Goal: Information Seeking & Learning: Compare options

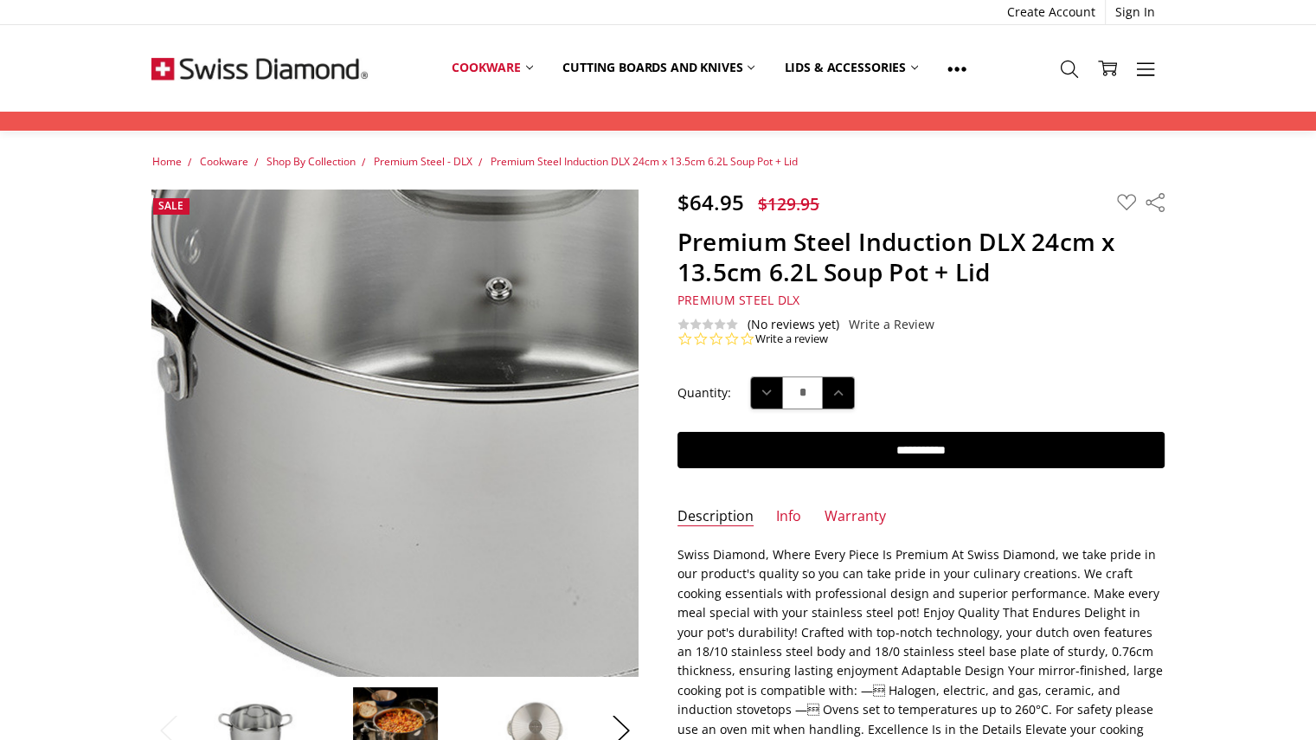
scroll to position [114, 0]
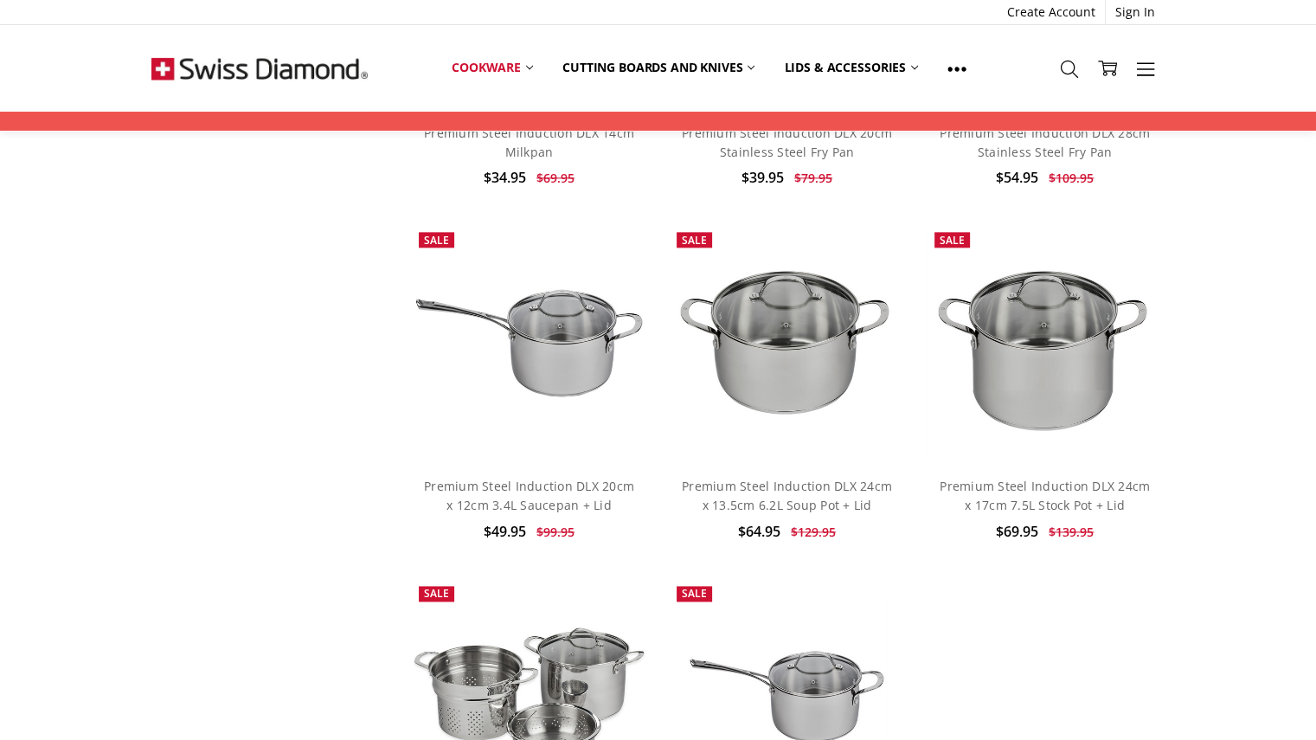
scroll to position [2283, 0]
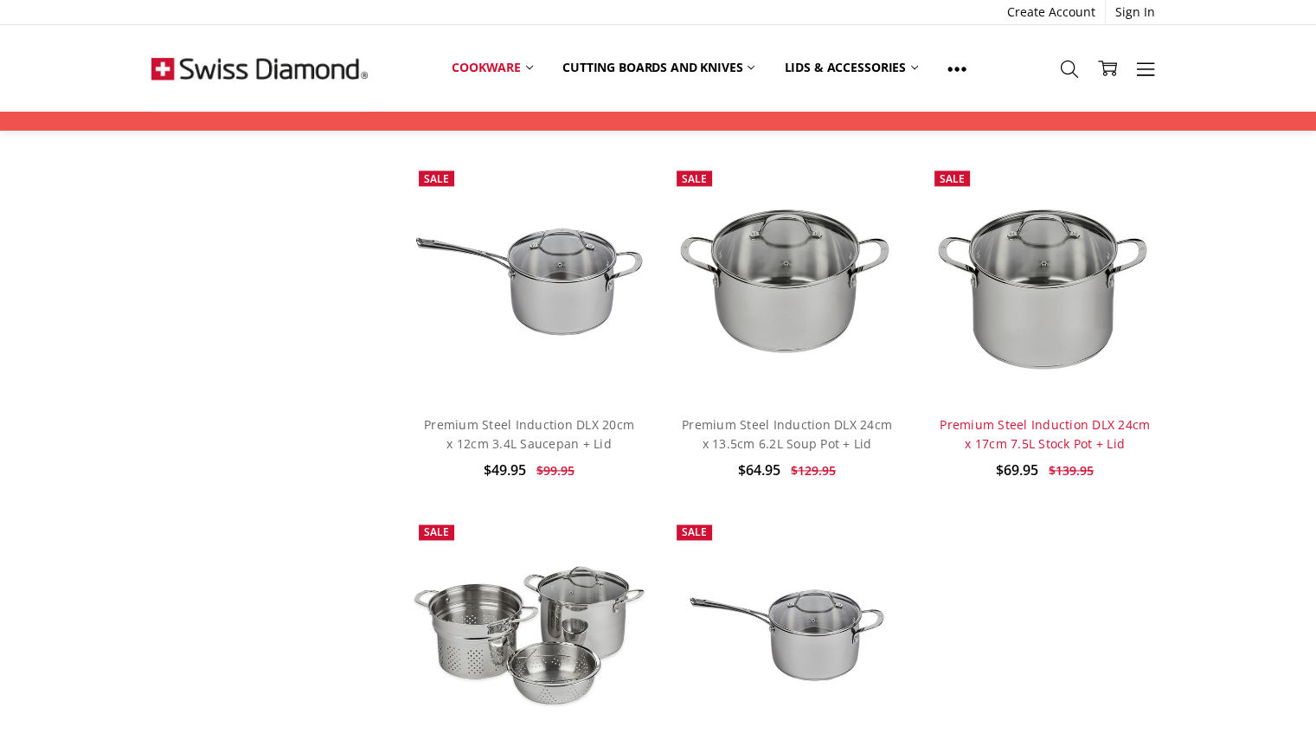
click at [1045, 425] on link "Premium Steel Induction DLX 24cm x 17cm 7.5L Stock Pot + Lid" at bounding box center [1044, 433] width 210 height 35
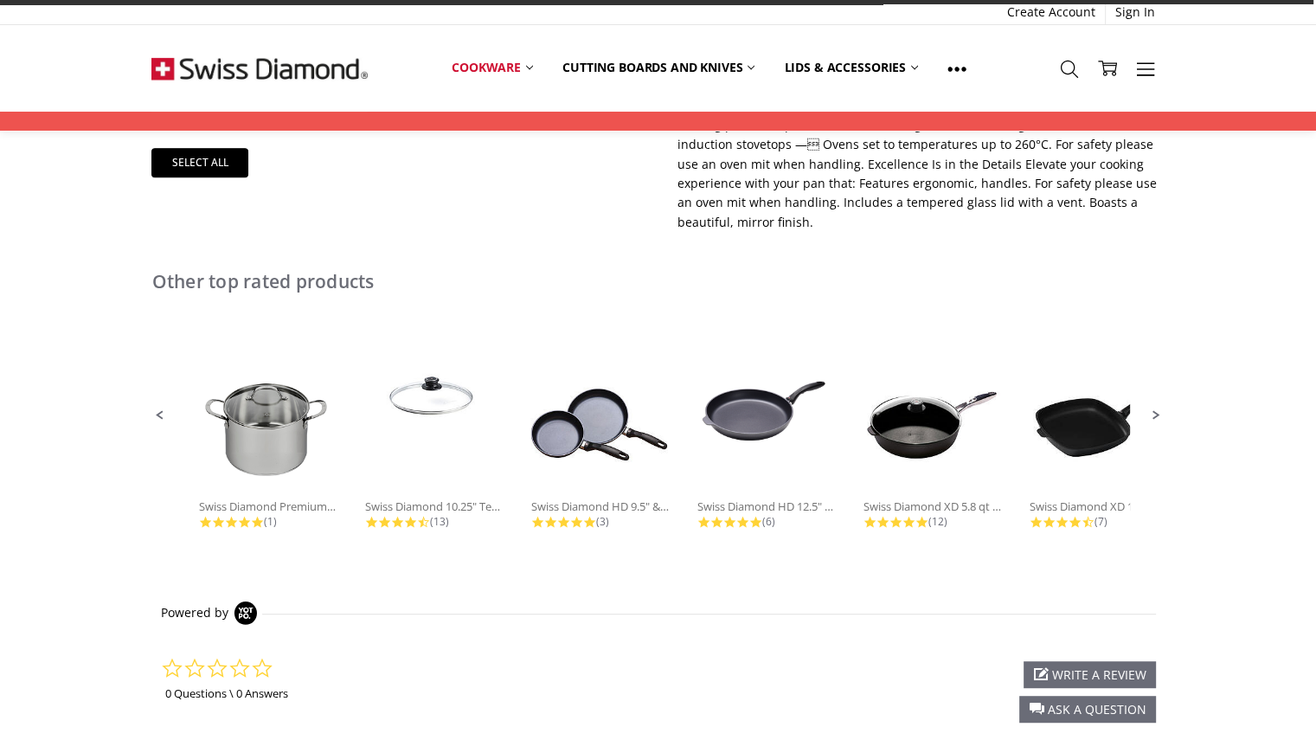
scroll to position [733, 0]
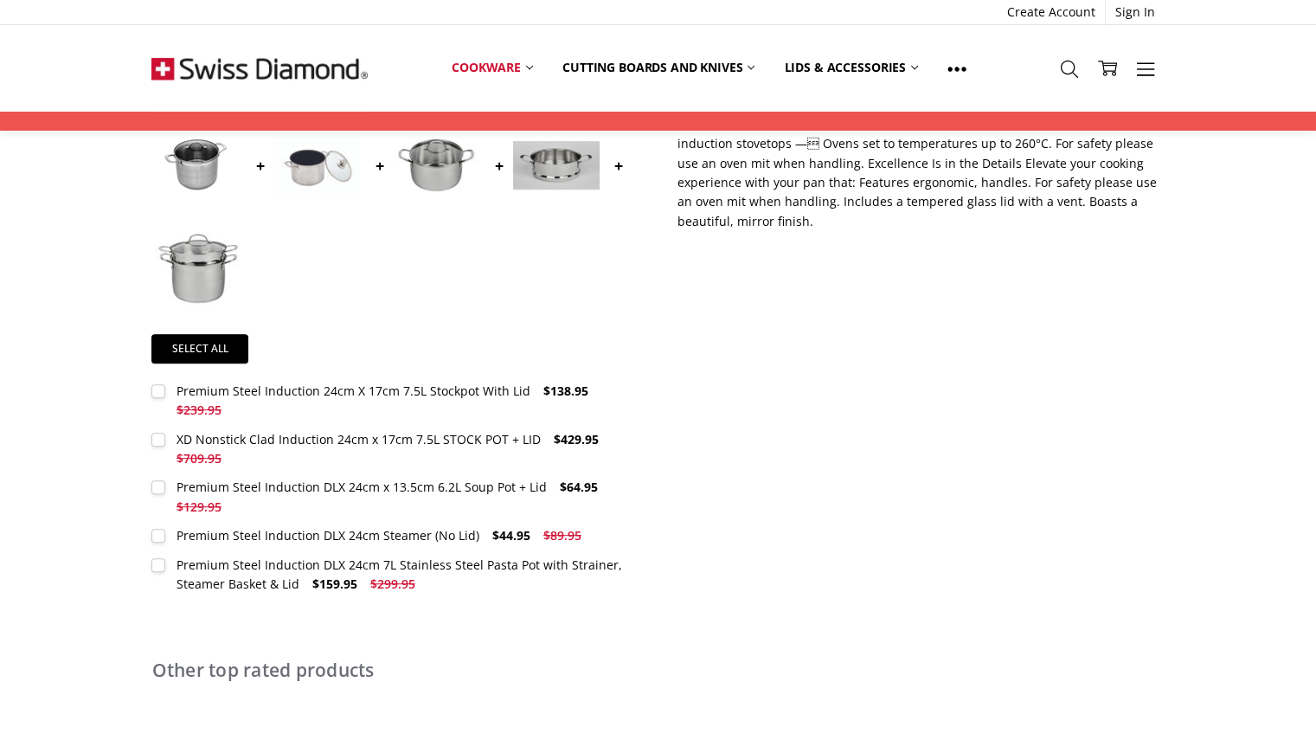
click at [304, 390] on div "Premium Steel Induction 24cm X 17cm 7.5L Stockpot With Lid" at bounding box center [353, 390] width 354 height 16
click at [348, 385] on div "Premium Steel Induction 24cm X 17cm 7.5L Stockpot With Lid" at bounding box center [353, 390] width 354 height 16
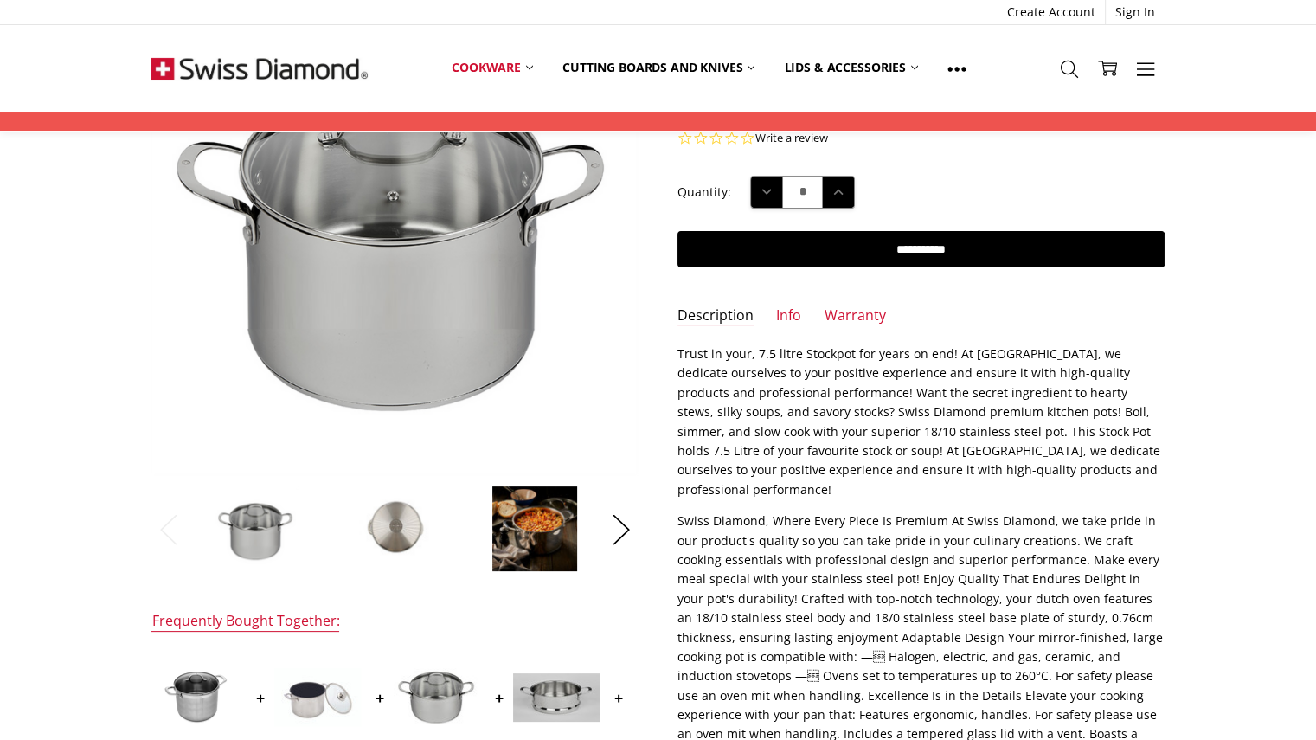
scroll to position [201, 0]
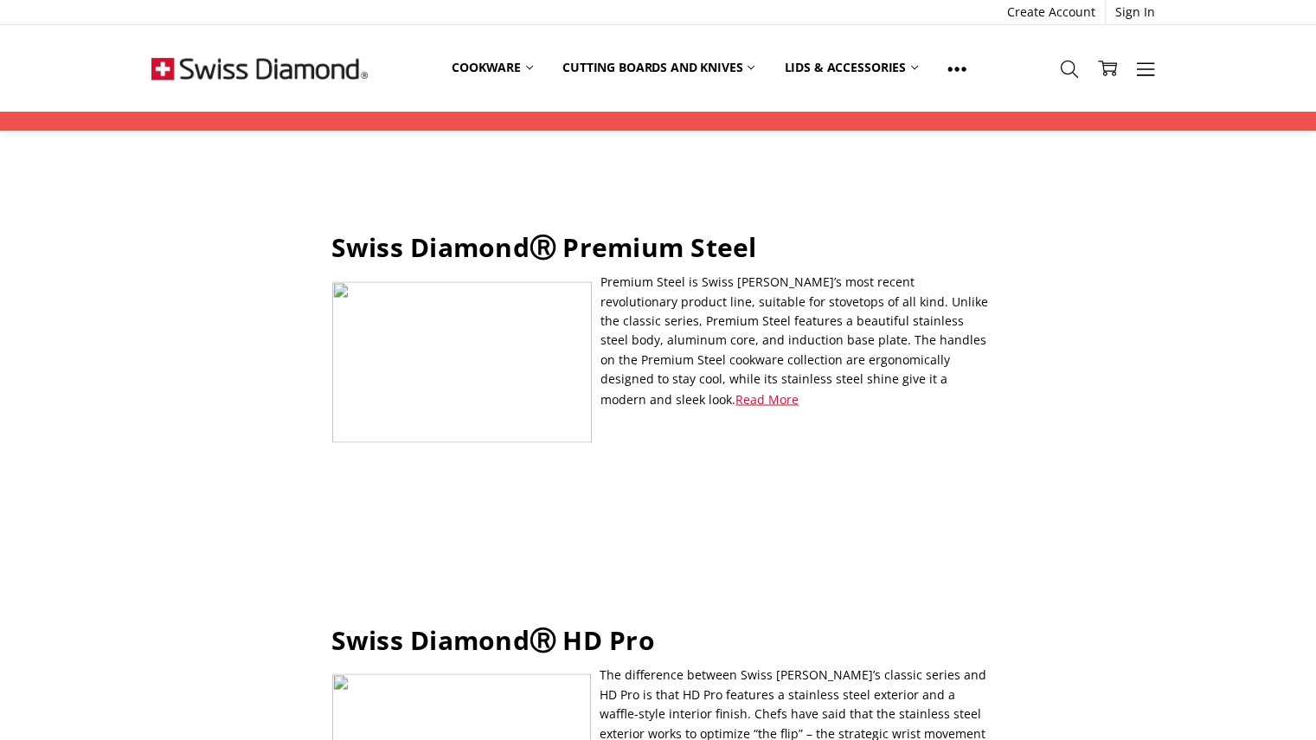
scroll to position [2695, 0]
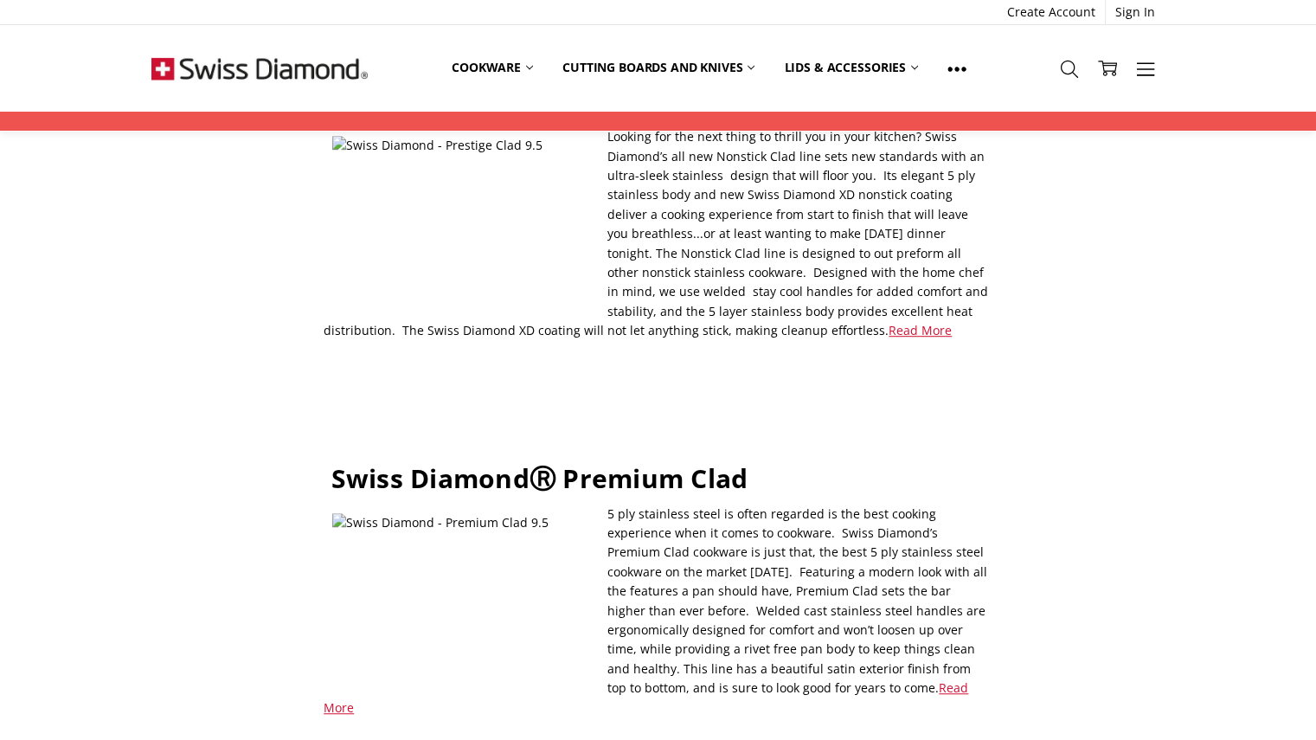
scroll to position [1017, 0]
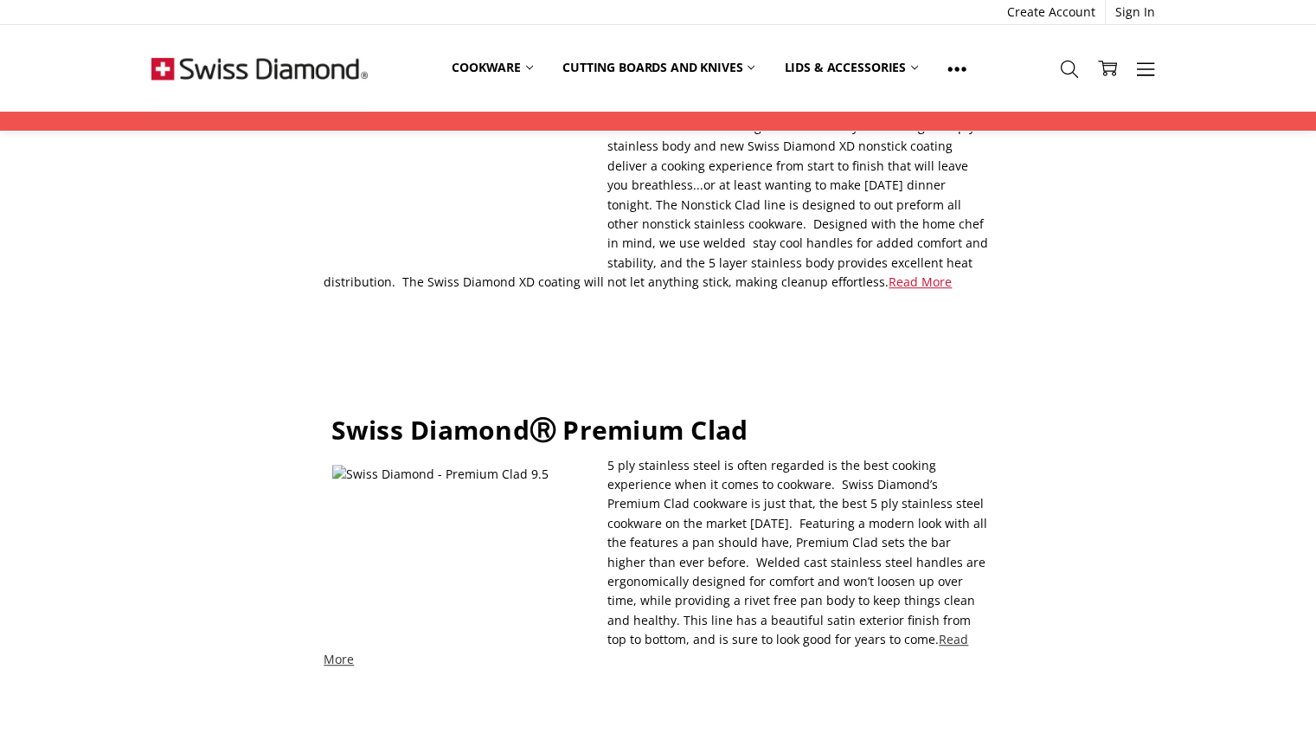
click at [737, 631] on link "Read More" at bounding box center [646, 648] width 644 height 35
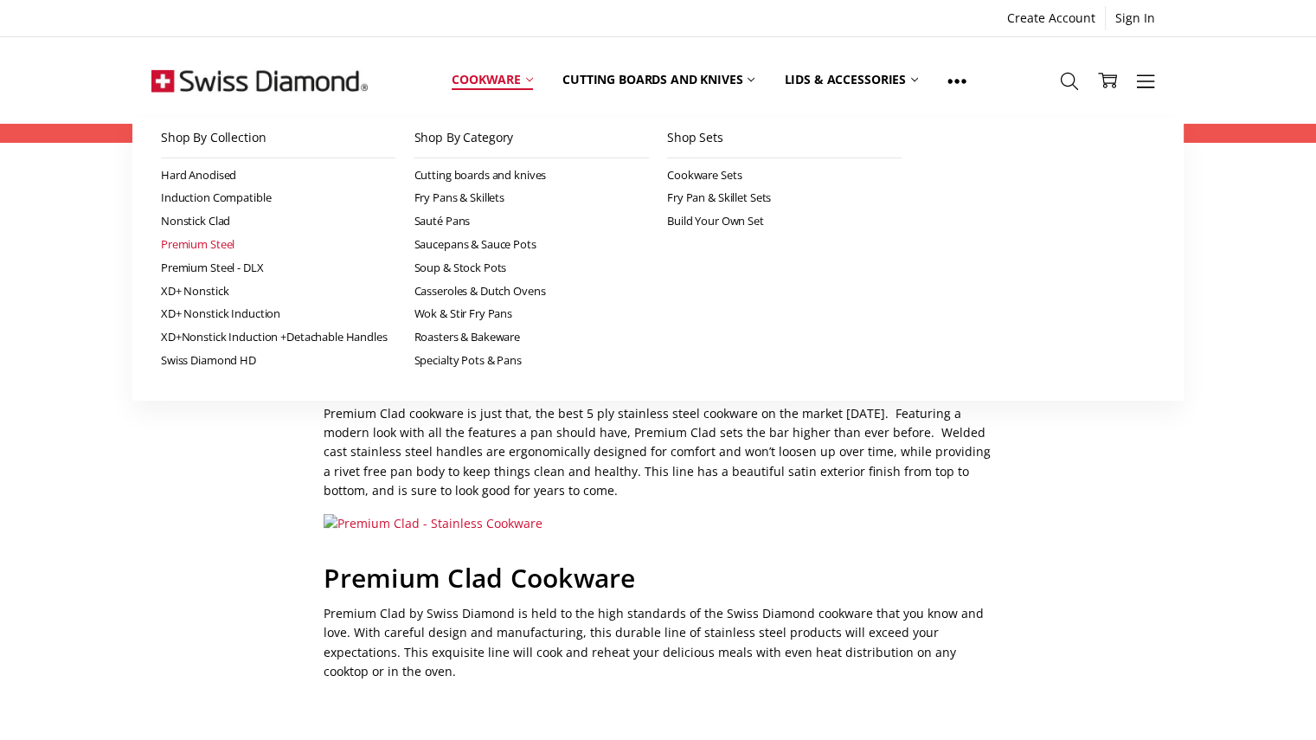
click at [215, 245] on link "Premium Steel" at bounding box center [278, 244] width 235 height 23
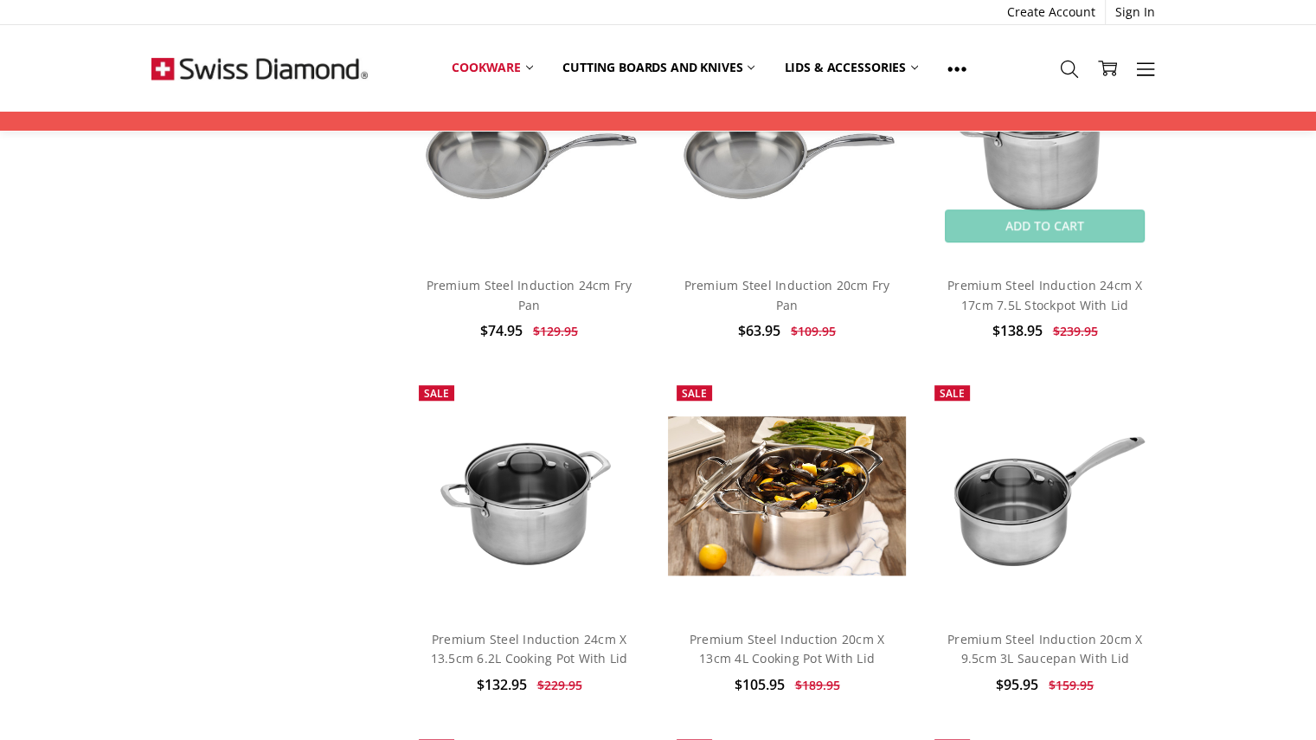
scroll to position [1303, 0]
click at [1042, 295] on h4 "Premium Steel Induction 24cm X 17cm 7.5L Stockpot With Lid" at bounding box center [1045, 296] width 220 height 39
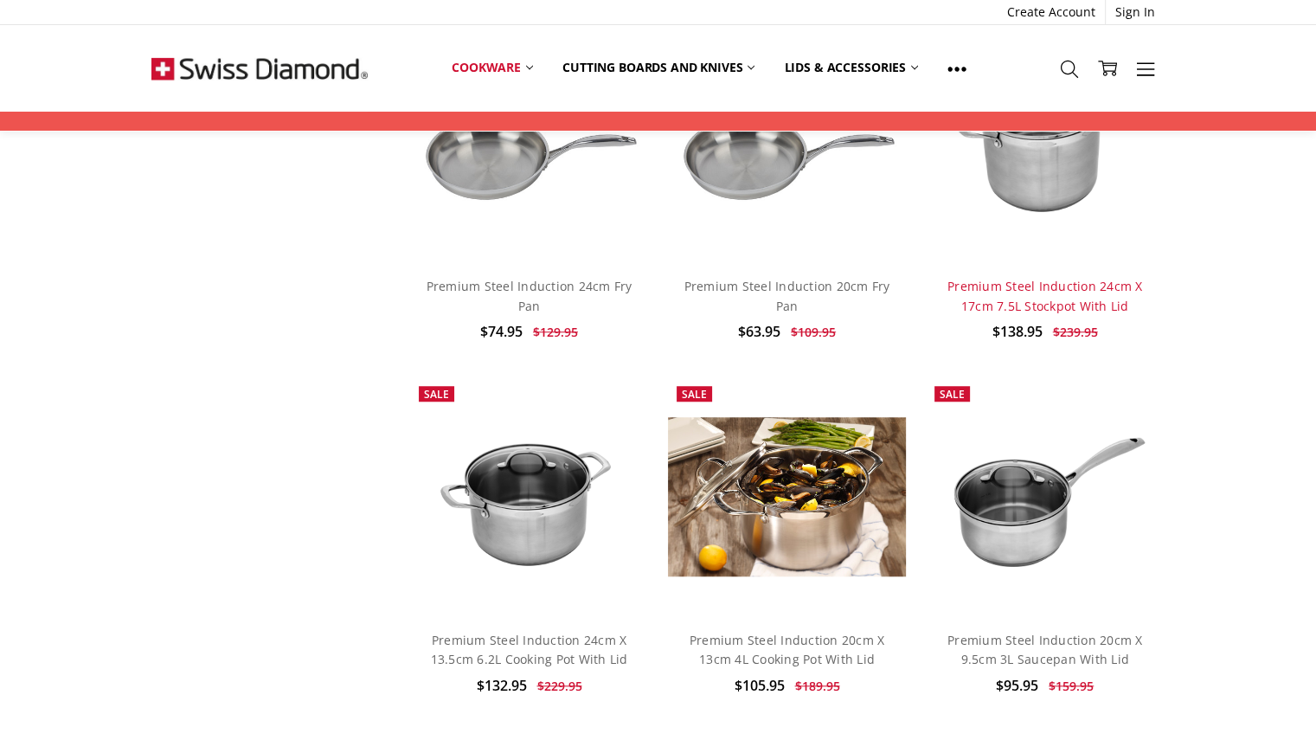
click at [1037, 304] on link "Premium Steel Induction 24cm X 17cm 7.5L Stockpot With Lid" at bounding box center [1044, 295] width 195 height 35
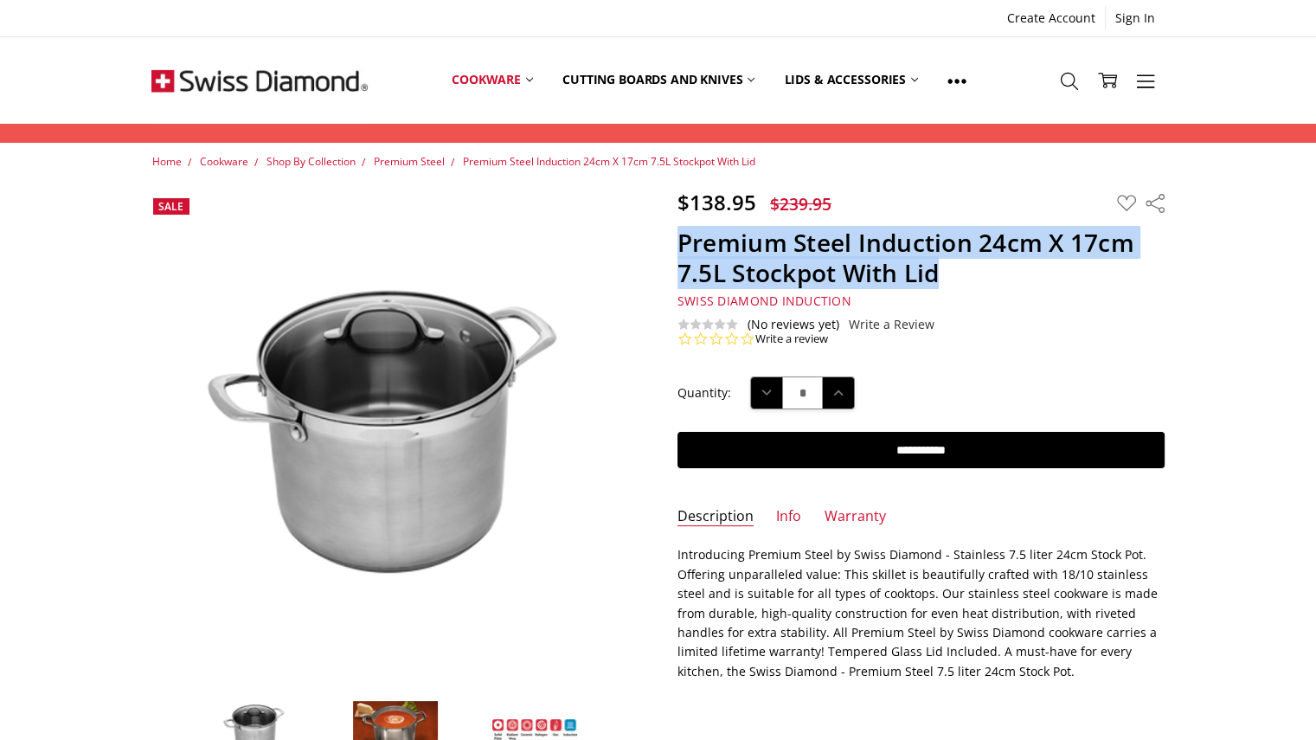
drag, startPoint x: 682, startPoint y: 245, endPoint x: 958, endPoint y: 266, distance: 277.6
click at [958, 266] on h1 "Premium Steel Induction 24cm X 17cm 7.5L Stockpot With Lid" at bounding box center [920, 257] width 487 height 61
copy h1 "Premium Steel Induction 24cm X 17cm 7.5L Stockpot With Lid"
